Goal: Task Accomplishment & Management: Use online tool/utility

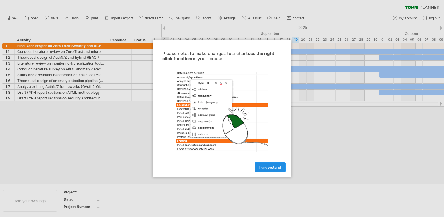
click at [267, 165] on span "I understand" at bounding box center [271, 167] width 22 height 4
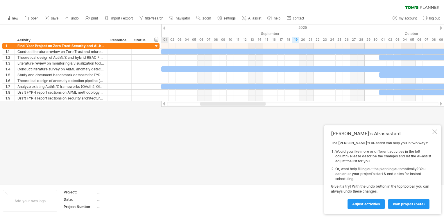
click at [436, 133] on div at bounding box center [435, 131] width 5 height 5
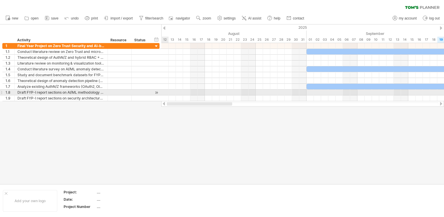
drag, startPoint x: 223, startPoint y: 103, endPoint x: 161, endPoint y: 91, distance: 63.4
click at [161, 91] on div "Trying to reach [DOMAIN_NAME] Connected again... 0% clear filter new 1" at bounding box center [222, 108] width 444 height 217
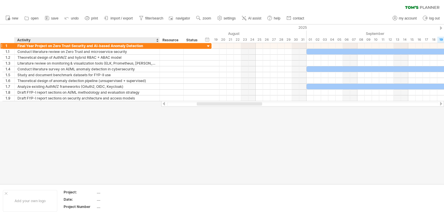
drag, startPoint x: 106, startPoint y: 42, endPoint x: 158, endPoint y: 46, distance: 52.2
click at [158, 46] on div "Trying to reach [DOMAIN_NAME] Connected again... 0% clear filter new 1" at bounding box center [222, 108] width 444 height 217
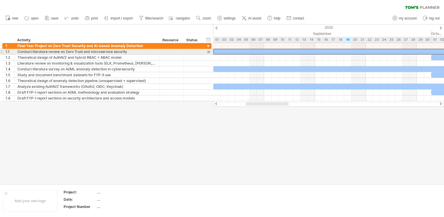
click at [302, 52] on div at bounding box center [434, 52] width 443 height 6
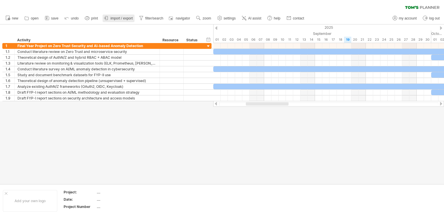
click at [107, 20] on icon at bounding box center [107, 18] width 6 height 6
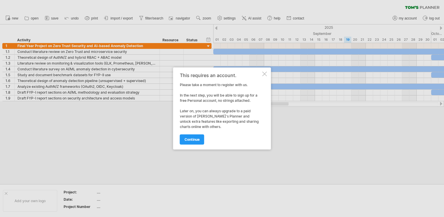
click at [272, 74] on div at bounding box center [222, 108] width 444 height 217
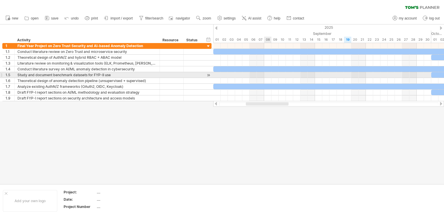
click at [266, 74] on div at bounding box center [328, 75] width 231 height 6
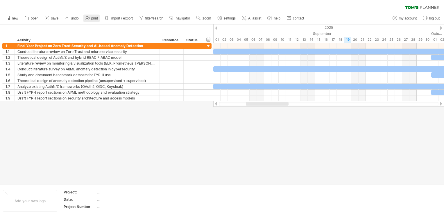
click at [93, 17] on span "print" at bounding box center [94, 18] width 7 height 4
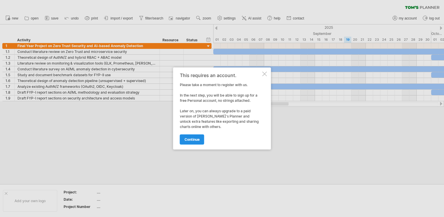
click at [192, 139] on span "continue" at bounding box center [192, 139] width 15 height 4
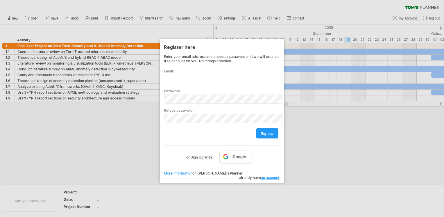
click at [229, 155] on link "Google" at bounding box center [235, 157] width 31 height 12
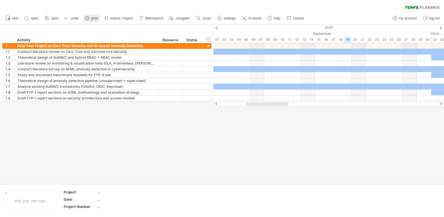
click at [95, 19] on span "print" at bounding box center [94, 18] width 7 height 4
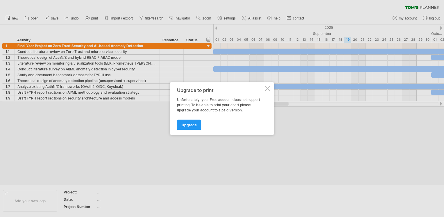
click at [264, 86] on div "Upgrade to print Unfortunately, your Free account does not support printing. To…" at bounding box center [222, 108] width 104 height 53
click at [265, 87] on div at bounding box center [267, 88] width 5 height 5
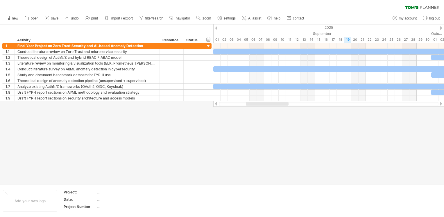
click at [265, 87] on div at bounding box center [434, 87] width 443 height 6
